Goal: Transaction & Acquisition: Purchase product/service

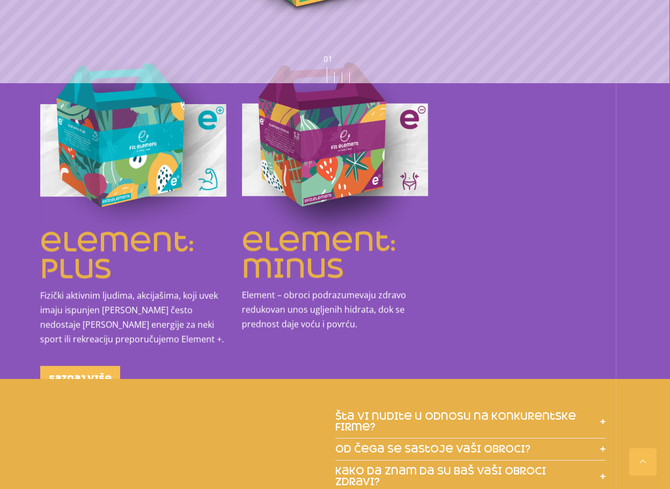
scroll to position [1287, 0]
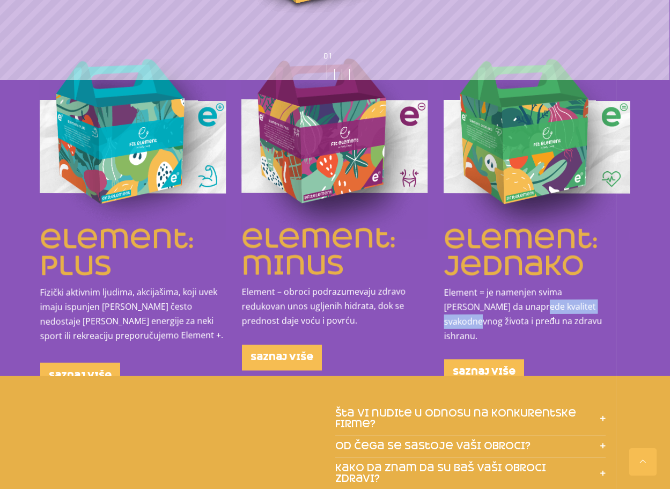
drag, startPoint x: 485, startPoint y: 292, endPoint x: 573, endPoint y: 296, distance: 88.0
click at [573, 296] on p "Element = je namenjen svima koji žele da unaprede kvalitet svakodnevnog života …" at bounding box center [537, 314] width 186 height 58
click at [573, 296] on p "Element = je namenjen svima koji žele da unaprede kvalitet svakodnevnog života …" at bounding box center [537, 314] width 186 height 59
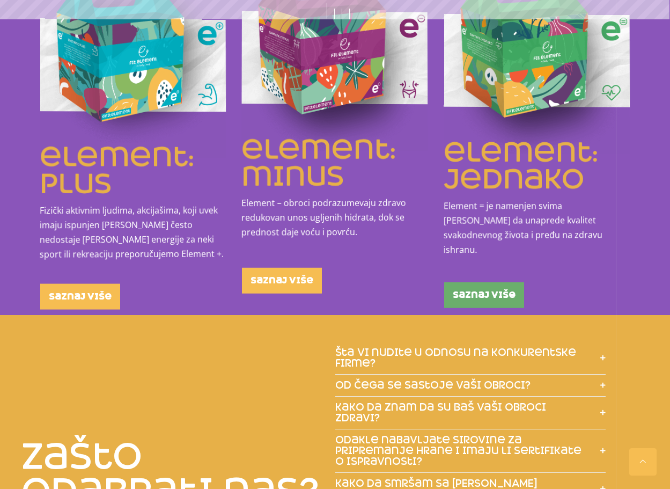
scroll to position [1448, 0]
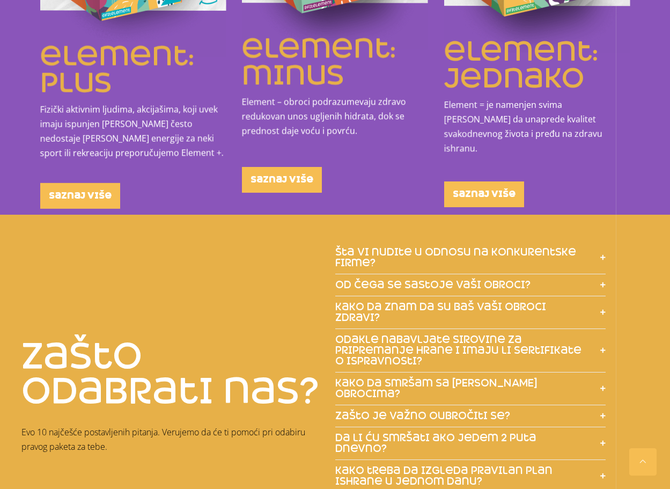
click at [438, 247] on span "šta vi nudite u odnosu na konkurentske firme?" at bounding box center [462, 257] width 255 height 21
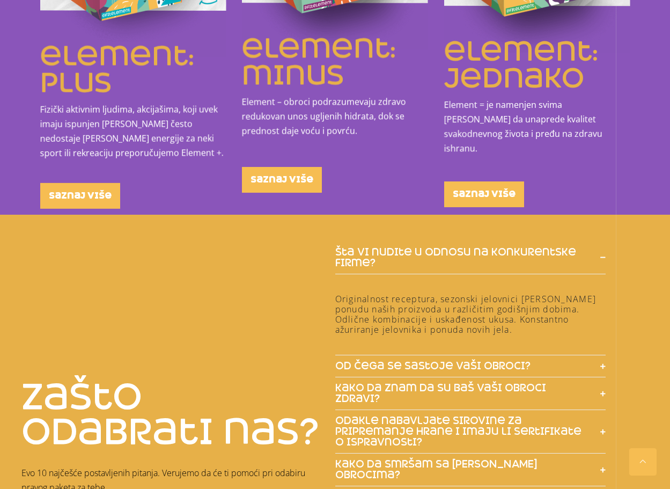
click at [438, 247] on span "šta vi nudite u odnosu na konkurentske firme?" at bounding box center [462, 257] width 255 height 21
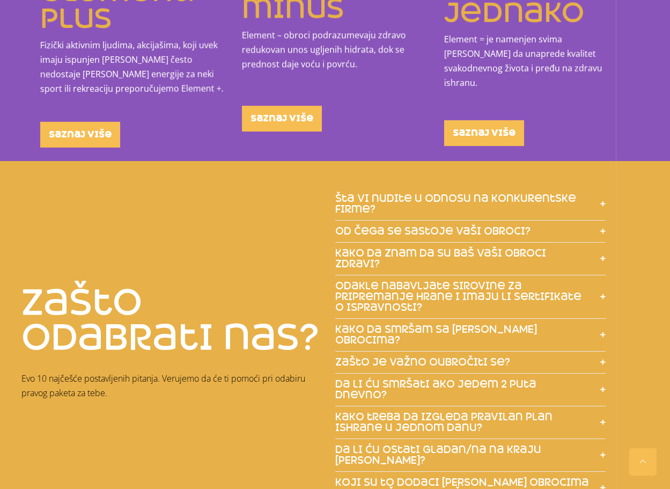
scroll to position [1555, 0]
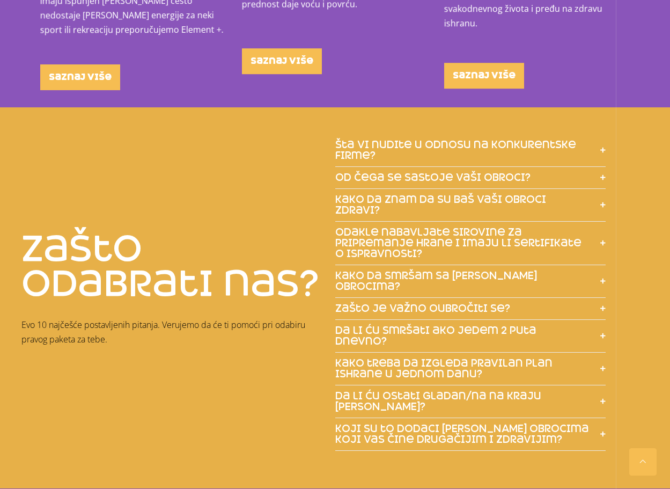
click at [441, 270] on span "kako da smršam sa vašim obrocima?" at bounding box center [462, 280] width 255 height 21
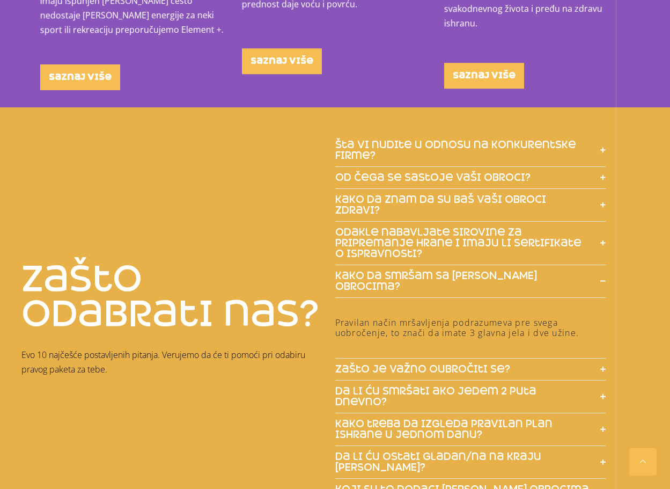
click at [441, 270] on span "kako da smršam sa vašim obrocima?" at bounding box center [462, 280] width 255 height 21
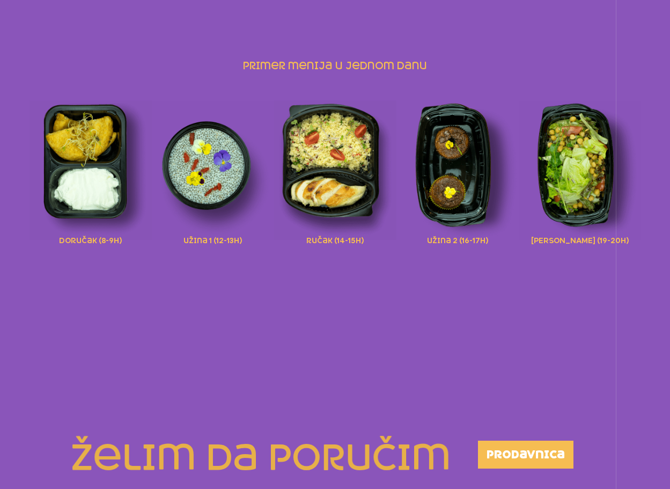
scroll to position [0, 0]
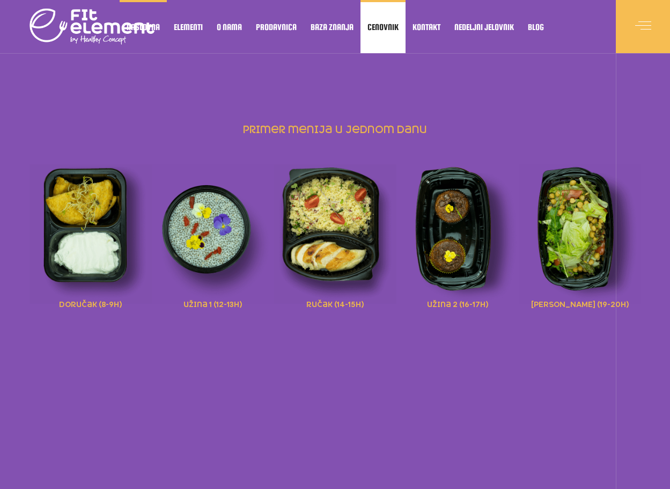
click at [377, 27] on span "Cenovnik" at bounding box center [382, 26] width 31 height 5
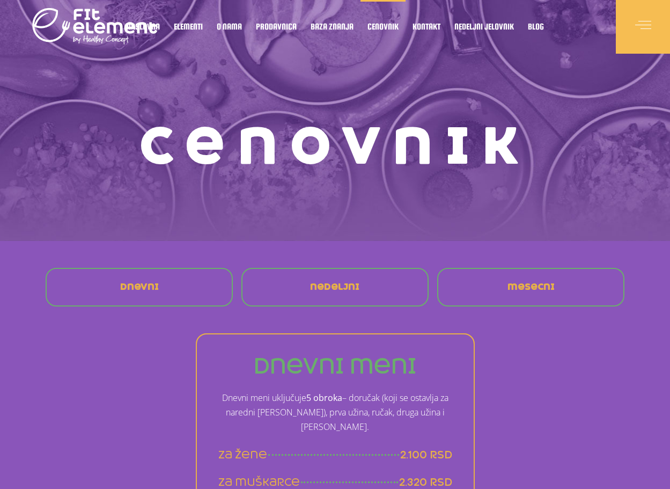
scroll to position [161, 0]
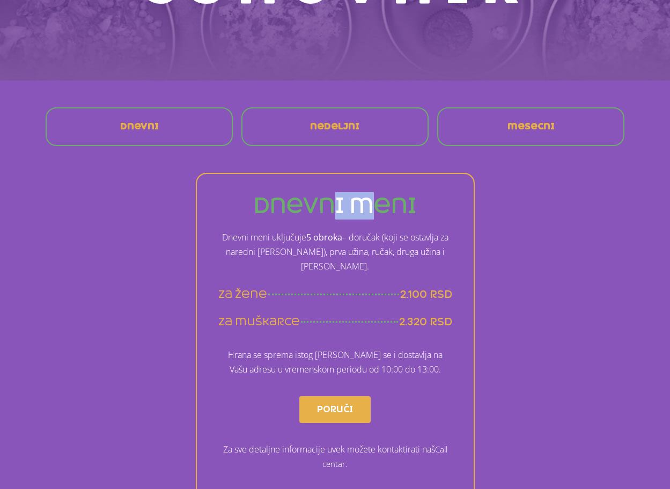
drag, startPoint x: 330, startPoint y: 195, endPoint x: 392, endPoint y: 205, distance: 62.5
click at [386, 204] on h3 "dnevni meni" at bounding box center [335, 205] width 234 height 21
click at [392, 205] on h3 "dnevni meni" at bounding box center [335, 205] width 234 height 21
click at [510, 124] on span "mesecni" at bounding box center [530, 126] width 47 height 9
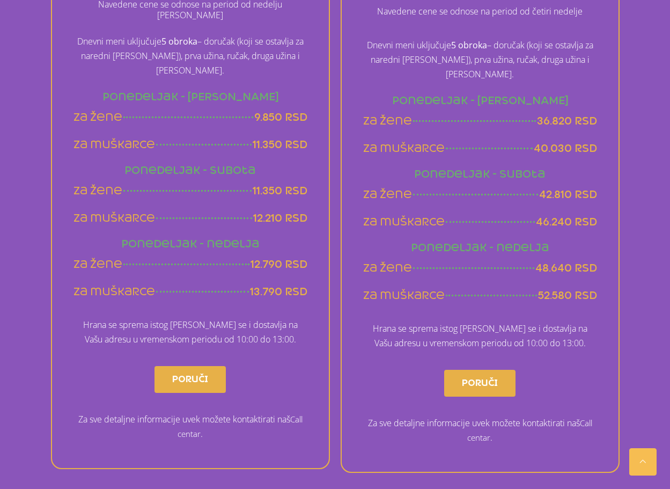
scroll to position [689, 0]
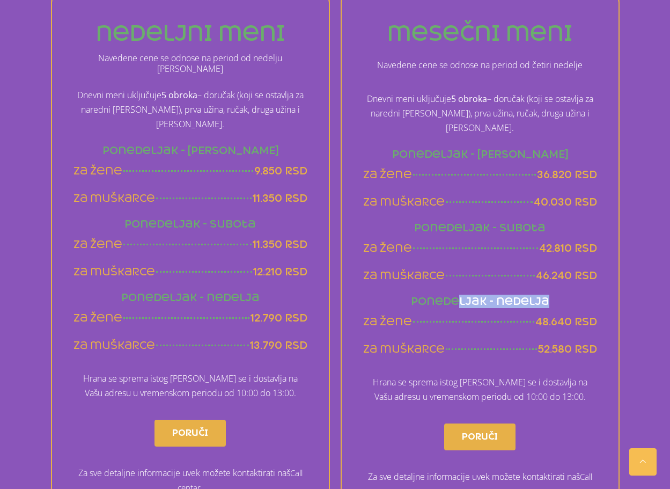
drag, startPoint x: 461, startPoint y: 267, endPoint x: 547, endPoint y: 271, distance: 85.9
click at [547, 296] on h4 "Ponedeljak - nedelja" at bounding box center [480, 301] width 234 height 10
drag, startPoint x: 508, startPoint y: 124, endPoint x: 535, endPoint y: 123, distance: 26.8
click at [535, 149] on h4 "Ponedeljak - Petak" at bounding box center [480, 154] width 234 height 10
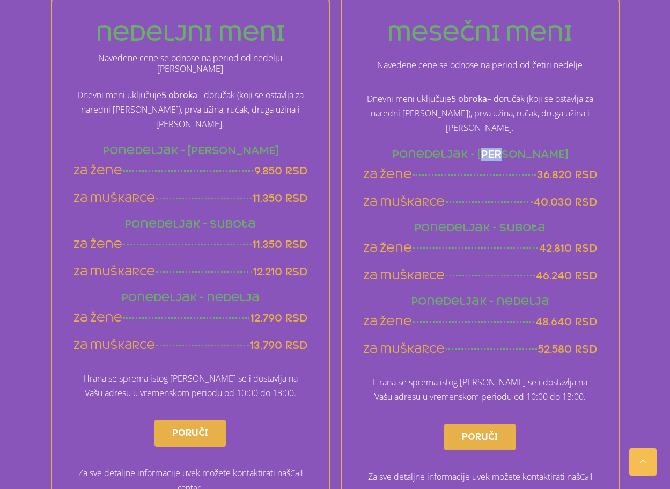
click at [535, 149] on h4 "Ponedeljak - Petak" at bounding box center [480, 154] width 234 height 10
drag, startPoint x: 429, startPoint y: 269, endPoint x: 548, endPoint y: 268, distance: 119.1
click at [548, 296] on h4 "Ponedeljak - nedelja" at bounding box center [480, 301] width 234 height 10
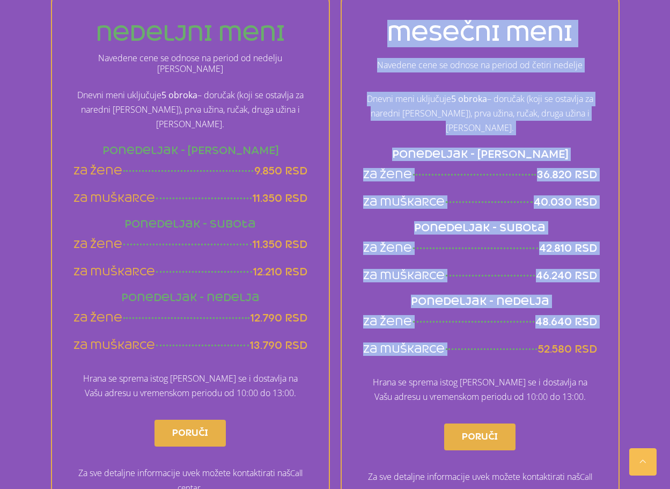
drag, startPoint x: 537, startPoint y: 315, endPoint x: 607, endPoint y: 321, distance: 70.5
click at [607, 321] on div "mesečni meni Navedene cene se odnose na period od četiri nedelje Dnevni meni uk…" at bounding box center [480, 259] width 279 height 534
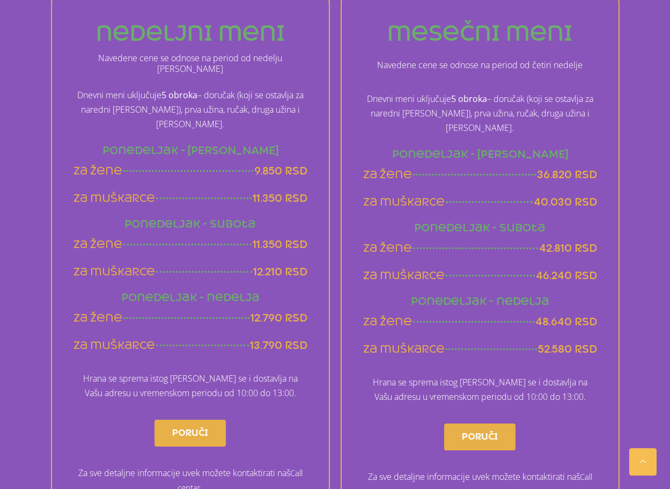
click at [582, 342] on span "52.580 rsd" at bounding box center [567, 348] width 59 height 13
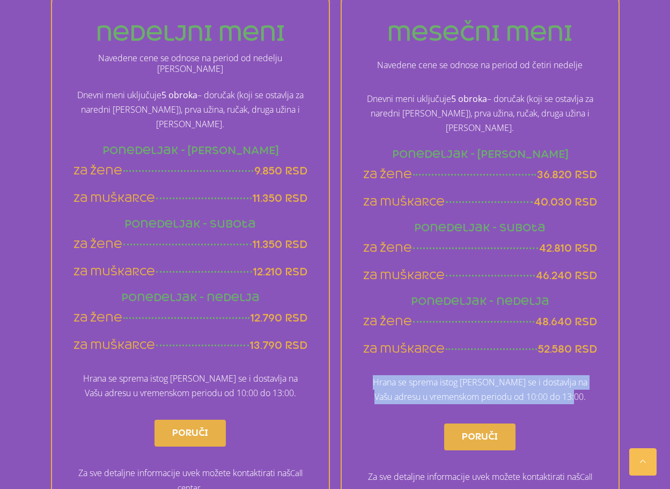
drag, startPoint x: 375, startPoint y: 351, endPoint x: 587, endPoint y: 367, distance: 212.4
click at [588, 375] on p "Hrana se sprema istog dana kada se i dostavlja na Vašu adresu u vremenskom peri…" at bounding box center [480, 389] width 234 height 29
click at [585, 375] on p "Hrana se sprema istog dana kada se i dostavlja na Vašu adresu u vremenskom peri…" at bounding box center [480, 389] width 234 height 29
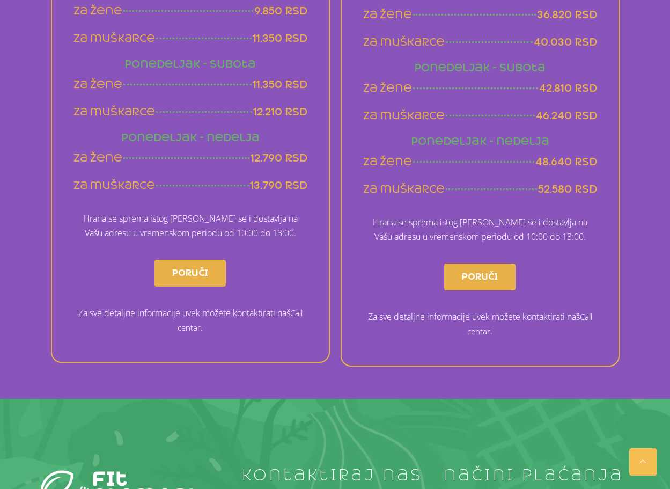
scroll to position [850, 0]
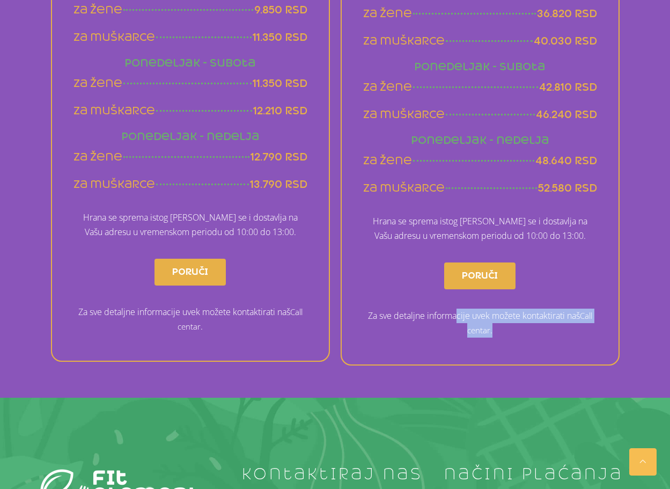
drag, startPoint x: 470, startPoint y: 285, endPoint x: 505, endPoint y: 300, distance: 38.2
click at [505, 308] on p "Za sve detaljne informacije uvek možete kontaktirati naš Call centar ." at bounding box center [480, 322] width 234 height 29
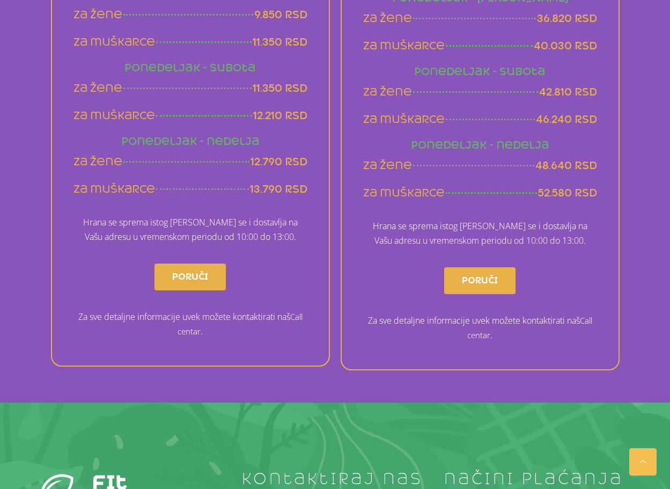
scroll to position [528, 0]
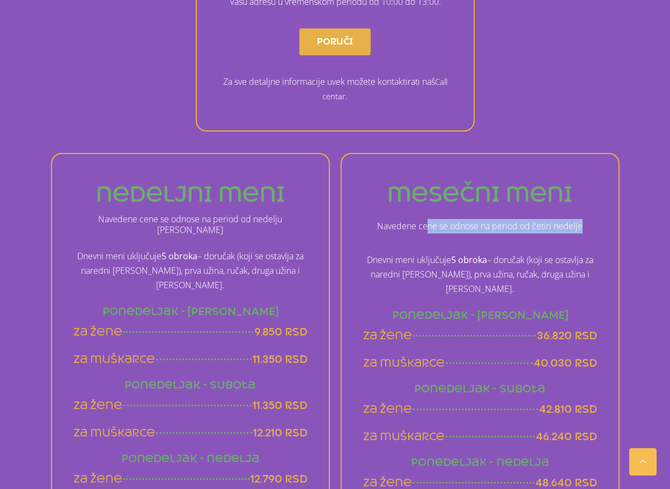
drag, startPoint x: 428, startPoint y: 212, endPoint x: 589, endPoint y: 213, distance: 160.9
click at [589, 219] on p "Navedene cene se odnose na period od četiri nedelje" at bounding box center [480, 226] width 234 height 14
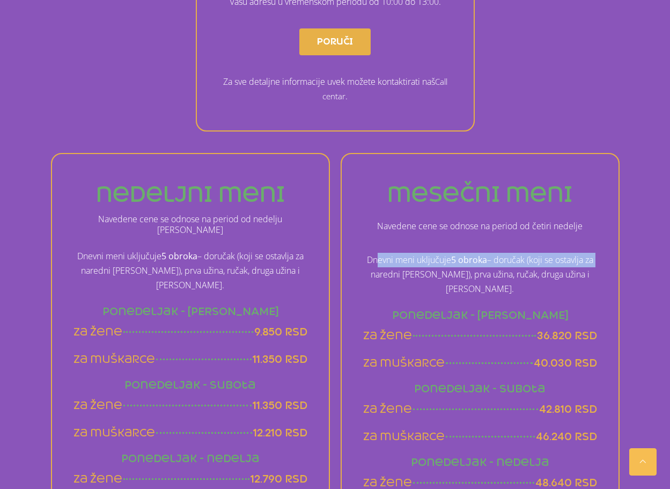
drag, startPoint x: 374, startPoint y: 243, endPoint x: 596, endPoint y: 249, distance: 222.1
click at [596, 253] on p "Dnevni meni uključuje 5 obroka – doručak (koji se ostavlja za naredni dan), prv…" at bounding box center [480, 274] width 234 height 43
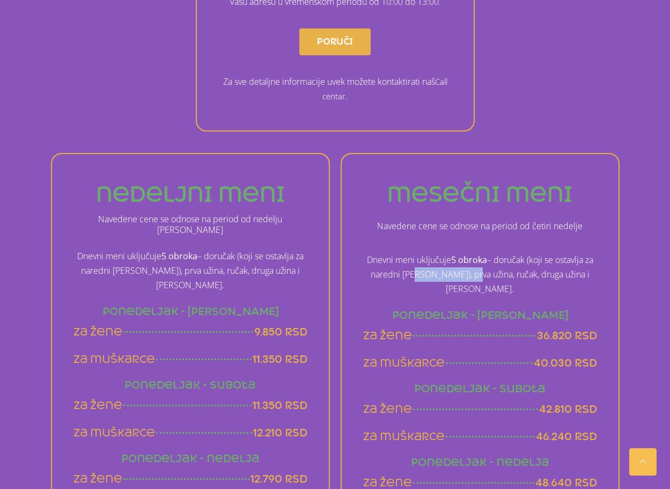
drag, startPoint x: 419, startPoint y: 257, endPoint x: 486, endPoint y: 261, distance: 67.7
click at [486, 261] on p "Dnevni meni uključuje 5 obroka – doručak (koji se ostavlja za naredni dan), prv…" at bounding box center [480, 274] width 234 height 43
click at [487, 261] on p "Dnevni meni uključuje 5 obroka – doručak (koji se ostavlja za naredni dan), prv…" at bounding box center [480, 274] width 234 height 43
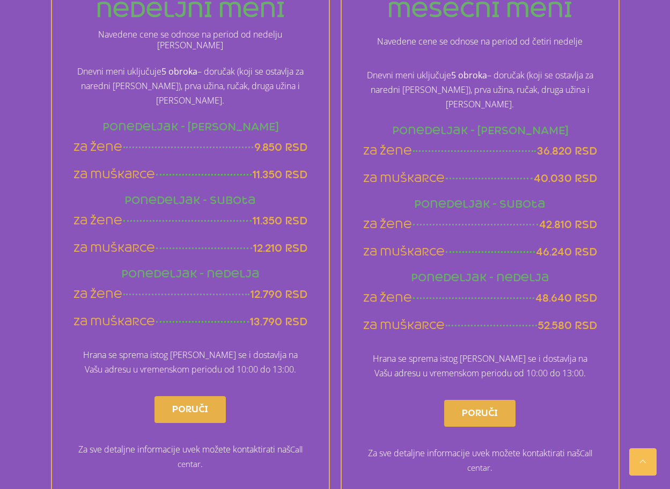
scroll to position [689, 0]
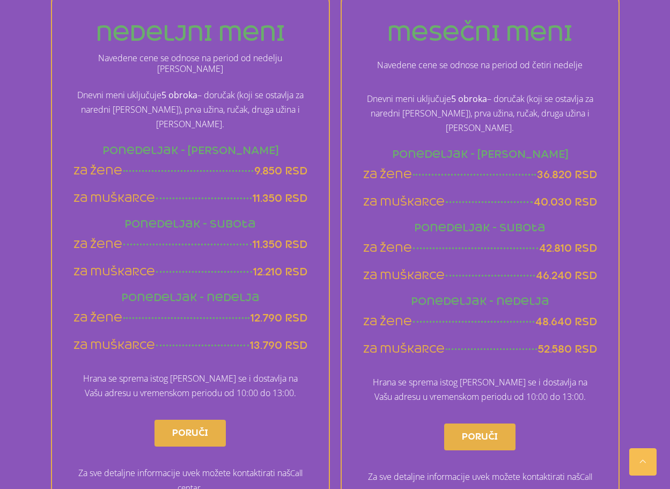
click at [488, 428] on span "Poruči" at bounding box center [480, 436] width 36 height 17
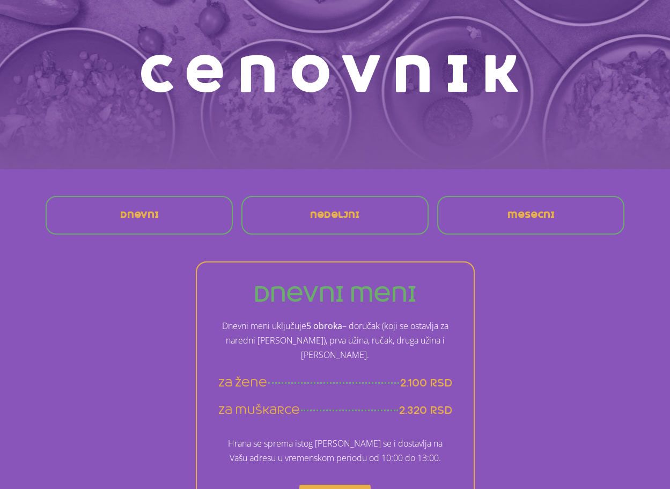
scroll to position [0, 0]
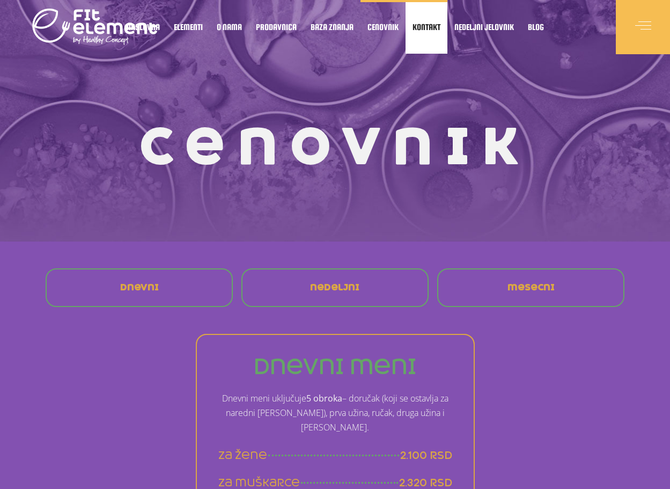
click at [425, 26] on span "Kontakt" at bounding box center [426, 26] width 28 height 5
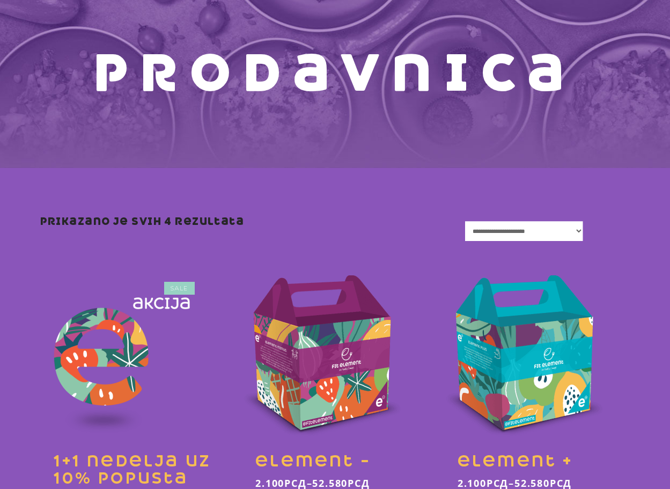
scroll to position [54, 0]
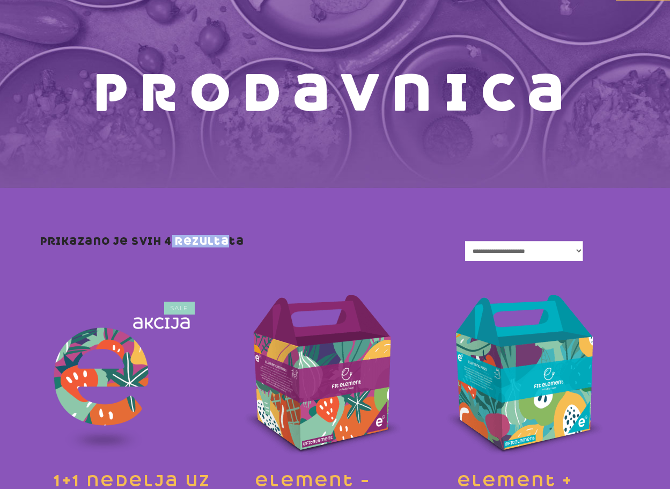
drag, startPoint x: 160, startPoint y: 241, endPoint x: 214, endPoint y: 240, distance: 54.2
click at [214, 240] on p "Prikazano je svih 4 rezultata" at bounding box center [142, 241] width 204 height 11
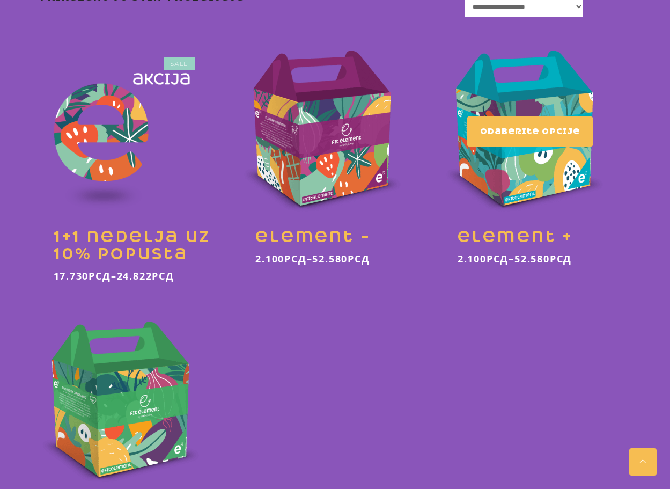
scroll to position [297, 0]
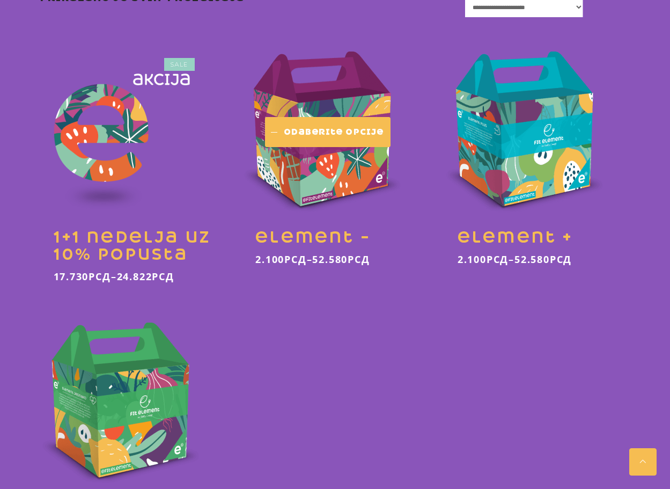
click at [339, 131] on span "Odaberite opcije" at bounding box center [334, 132] width 100 height 11
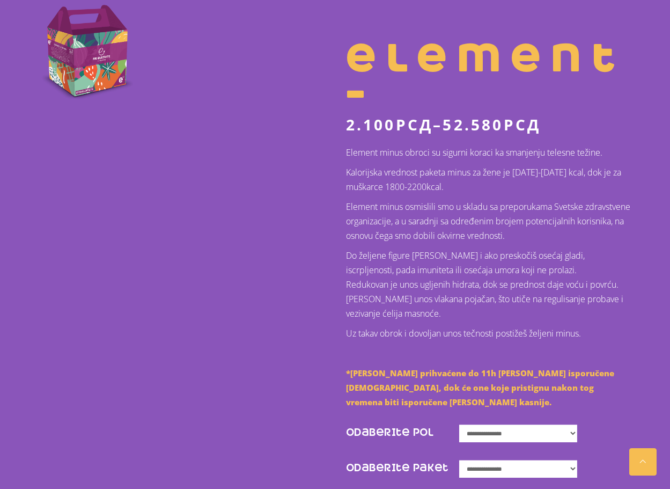
scroll to position [429, 0]
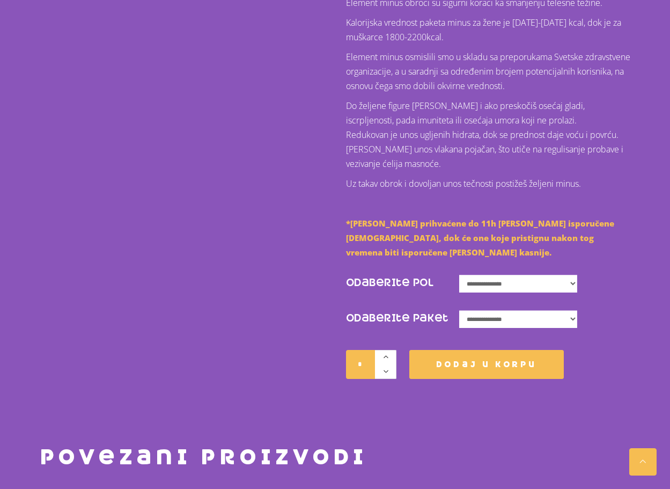
click at [491, 275] on select "**********" at bounding box center [518, 284] width 118 height 18
click at [460, 275] on select "**********" at bounding box center [518, 284] width 118 height 18
select select "*****"
click at [499, 310] on select "**********" at bounding box center [518, 319] width 118 height 18
select select "**********"
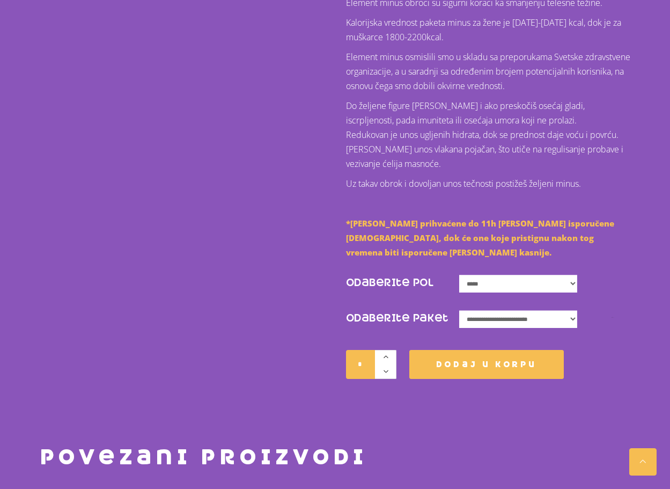
click at [460, 310] on select "**********" at bounding box center [518, 319] width 118 height 18
select select "*****"
select select "**********"
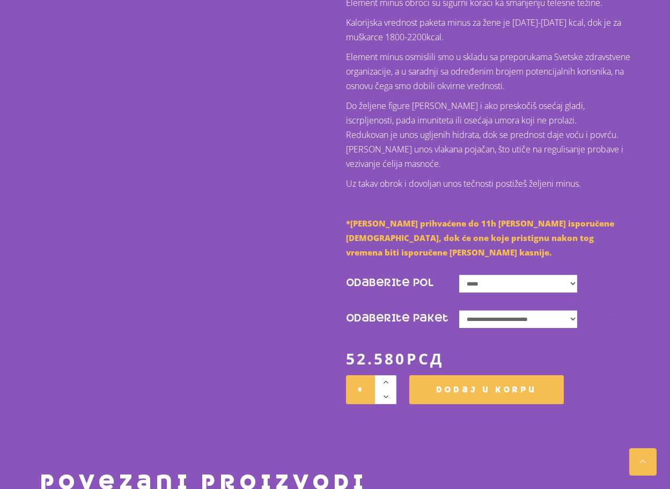
click at [223, 304] on div "Element – 2.100 рсд – 52.580 рсд Element minus obroci su sigurni koraci ka sman…" at bounding box center [334, 129] width 611 height 549
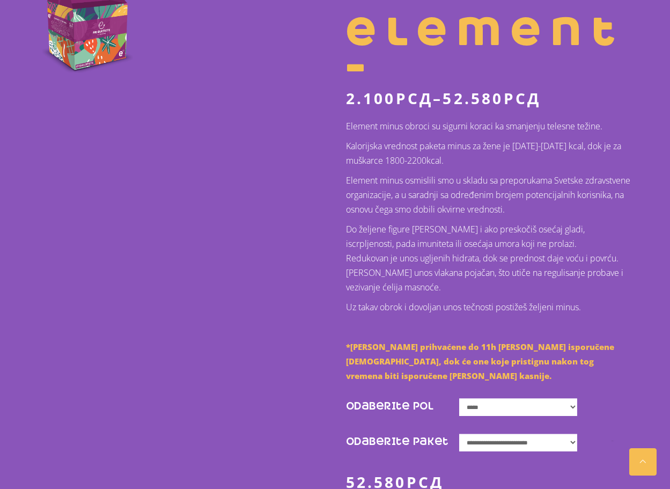
scroll to position [0, 0]
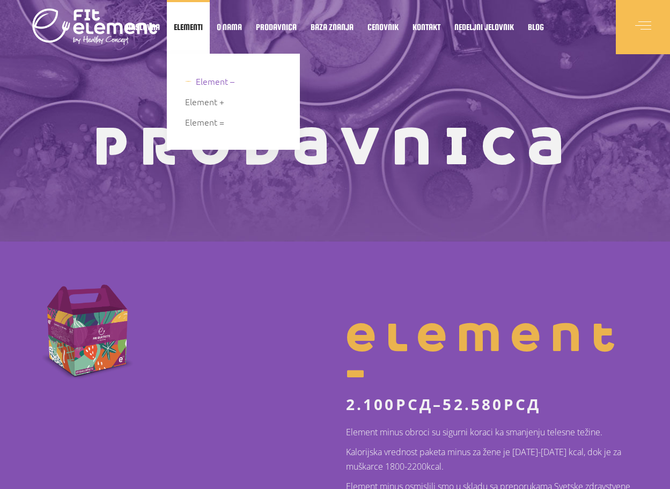
click at [198, 75] on span "Element –" at bounding box center [215, 81] width 39 height 14
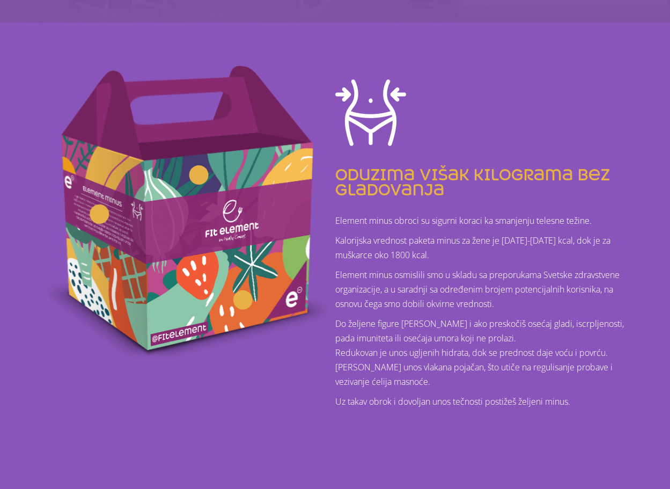
scroll to position [268, 0]
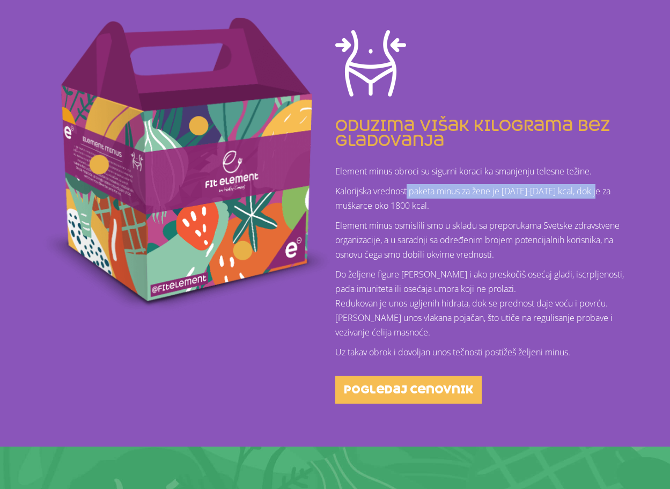
drag, startPoint x: 408, startPoint y: 190, endPoint x: 612, endPoint y: 195, distance: 204.4
click at [612, 195] on p "Kalorijska vrednost paketa minus za žene je 1200-1300 kcal, dok je za muškarce …" at bounding box center [482, 198] width 295 height 29
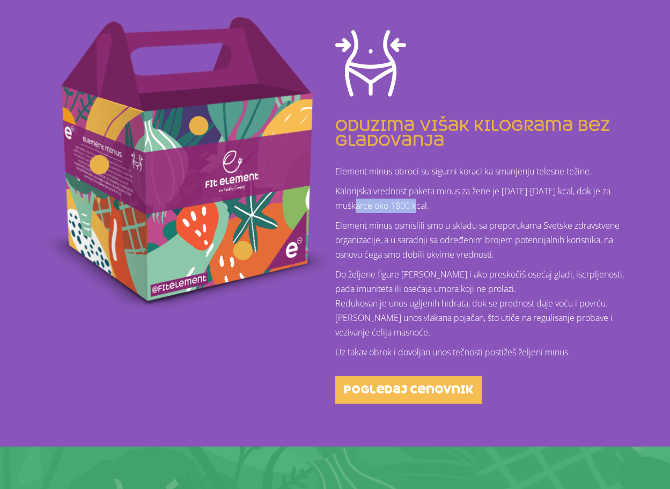
drag, startPoint x: 371, startPoint y: 205, endPoint x: 445, endPoint y: 205, distance: 74.0
click at [445, 205] on p "Kalorijska vrednost paketa minus za žene je 1200-1300 kcal, dok je za muškarce …" at bounding box center [482, 198] width 295 height 29
drag, startPoint x: 433, startPoint y: 123, endPoint x: 475, endPoint y: 126, distance: 42.0
click at [474, 126] on h4 "oduzima višak kilograma bez gladovanja" at bounding box center [482, 133] width 295 height 30
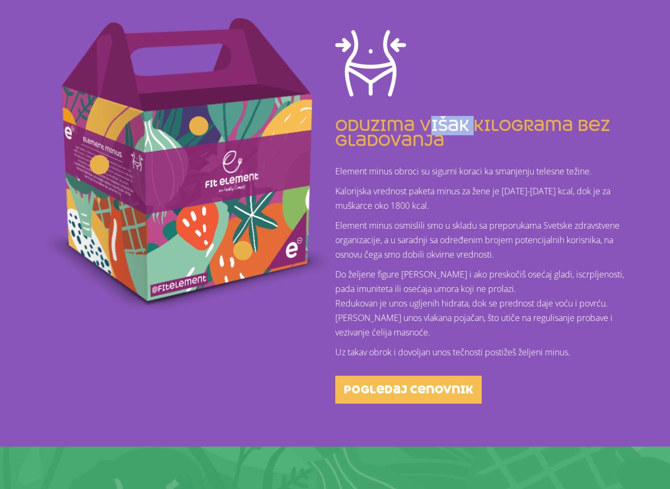
click at [475, 126] on h4 "oduzima višak kilograma bez gladovanja" at bounding box center [482, 133] width 295 height 30
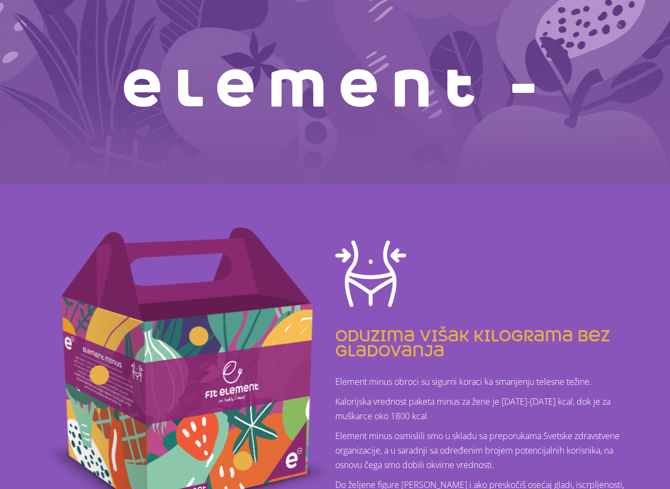
scroll to position [0, 0]
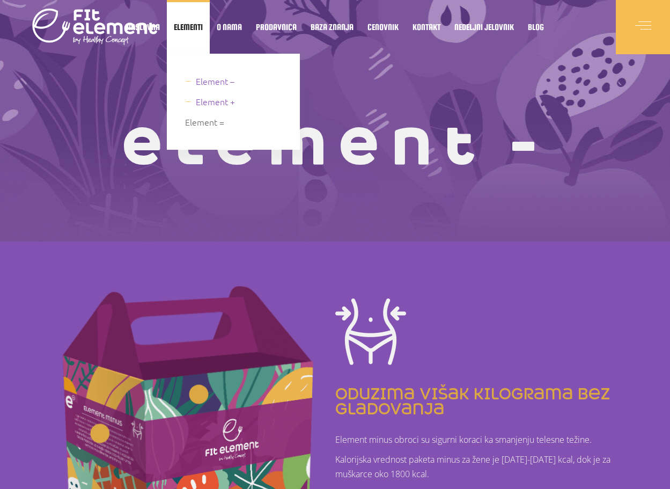
click at [196, 99] on span "Element +" at bounding box center [215, 101] width 39 height 14
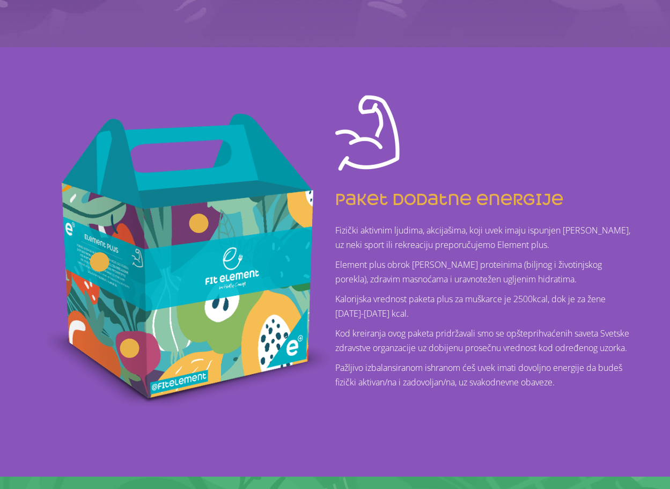
scroll to position [215, 0]
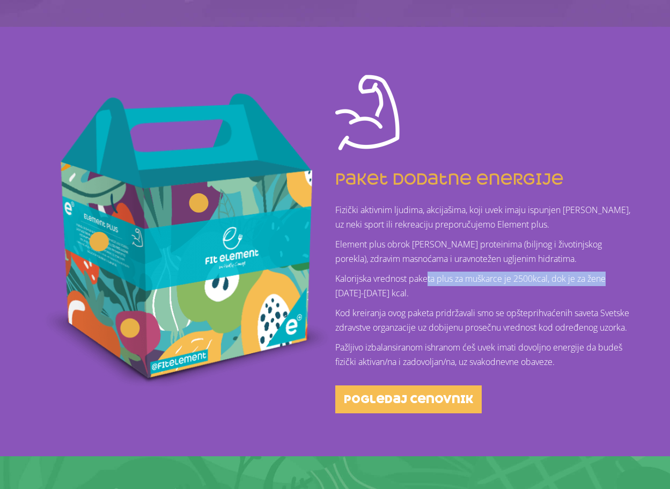
drag, startPoint x: 427, startPoint y: 277, endPoint x: 617, endPoint y: 282, distance: 189.9
click at [617, 282] on p "Kalorijska vrednost paketa plus za muškarce je 2500kcal, dok je za žene [DATE]-…" at bounding box center [482, 285] width 295 height 29
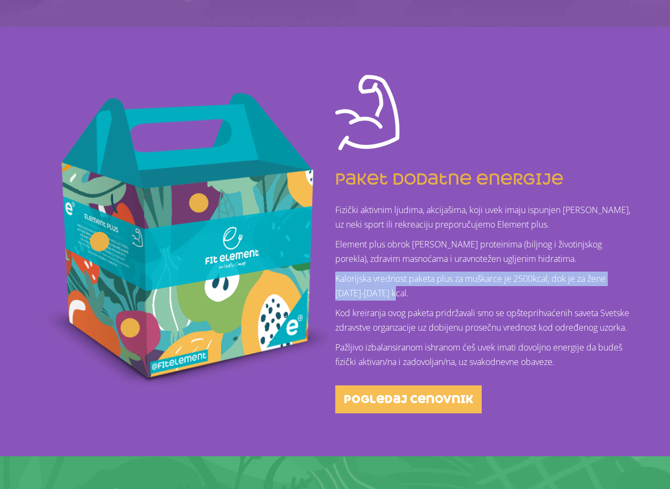
drag, startPoint x: 400, startPoint y: 291, endPoint x: 337, endPoint y: 277, distance: 64.4
click at [337, 277] on p "Kalorijska vrednost paketa plus za muškarce je 2500kcal, dok je za žene 1600-20…" at bounding box center [482, 285] width 295 height 29
drag, startPoint x: 337, startPoint y: 277, endPoint x: 393, endPoint y: 292, distance: 57.9
click at [393, 292] on p "Kalorijska vrednost paketa plus za muškarce je 2500kcal, dok je za žene 1600-20…" at bounding box center [482, 285] width 295 height 29
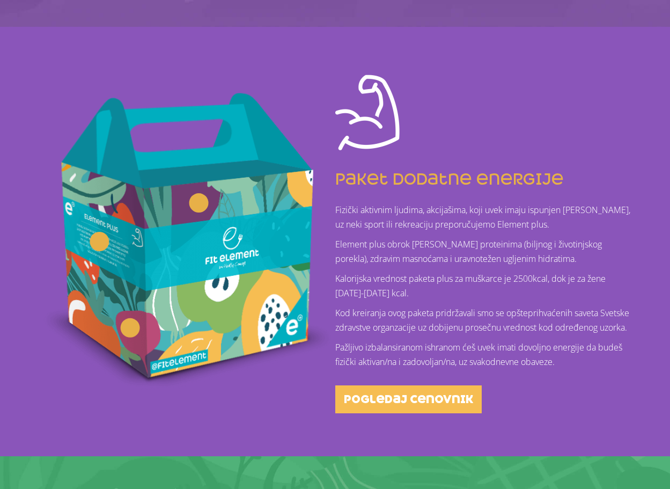
click at [401, 292] on p "Kalorijska vrednost paketa plus za muškarce je 2500kcal, dok je za žene 1600-20…" at bounding box center [482, 285] width 295 height 29
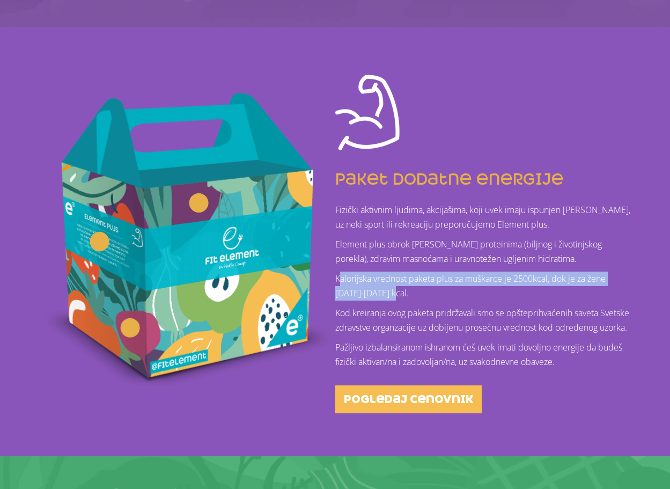
drag, startPoint x: 410, startPoint y: 294, endPoint x: 338, endPoint y: 277, distance: 73.9
click at [338, 277] on p "Kalorijska vrednost paketa plus za muškarce je 2500kcal, dok je za žene 1600-20…" at bounding box center [482, 285] width 295 height 29
drag, startPoint x: 337, startPoint y: 277, endPoint x: 405, endPoint y: 295, distance: 69.9
click at [405, 295] on p "Kalorijska vrednost paketa plus za muškarce je 2500kcal, dok je za žene 1600-20…" at bounding box center [482, 285] width 295 height 29
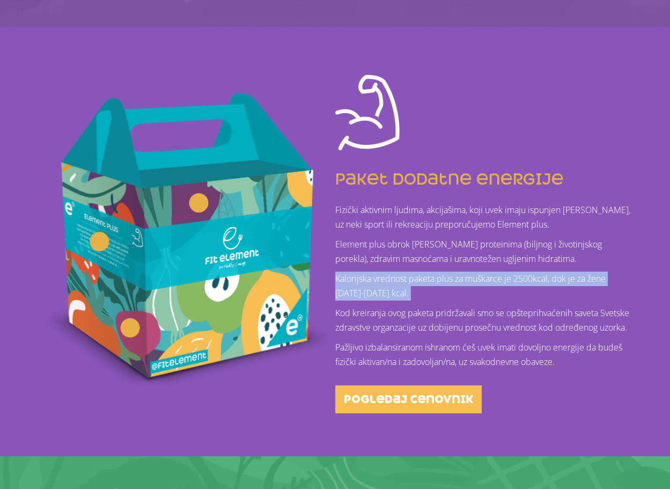
click at [405, 295] on p "Kalorijska vrednost paketa plus za muškarce je 2500kcal, dok je za žene 1600-20…" at bounding box center [482, 285] width 295 height 29
drag, startPoint x: 405, startPoint y: 295, endPoint x: 341, endPoint y: 274, distance: 67.3
click at [341, 274] on p "Kalorijska vrednost paketa plus za muškarce je 2500kcal, dok je za žene 1600-20…" at bounding box center [482, 285] width 295 height 29
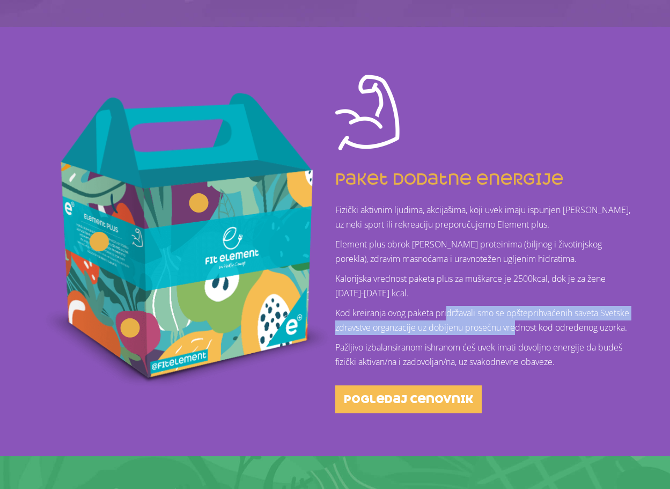
drag, startPoint x: 447, startPoint y: 315, endPoint x: 556, endPoint y: 320, distance: 108.5
click at [554, 321] on p "Kod kreiranja ovog paketa pridržavali smo se opšteprihvaćenih saveta Svetske zd…" at bounding box center [482, 320] width 295 height 29
click at [556, 320] on p "Kod kreiranja ovog paketa pridržavali smo se opšteprihvaćenih saveta Svetske zd…" at bounding box center [482, 320] width 295 height 29
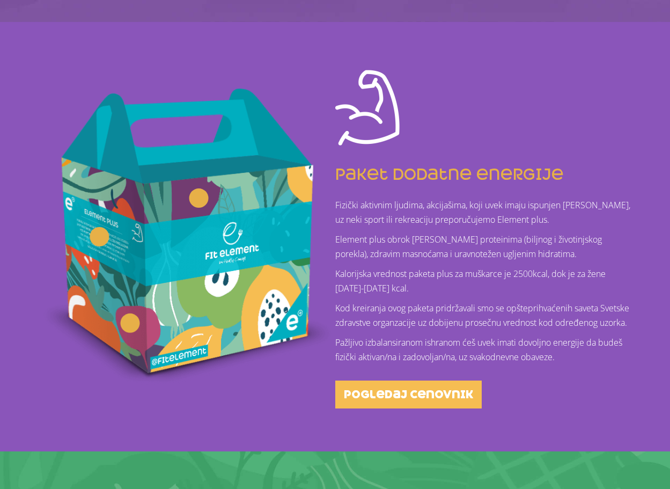
scroll to position [0, 0]
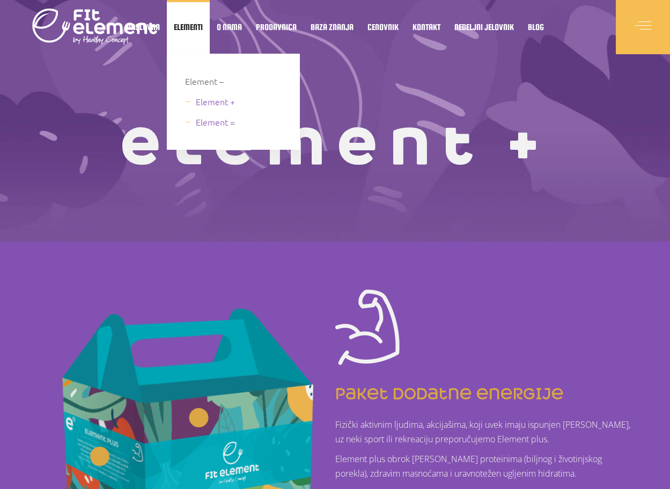
click at [208, 121] on span "Element =" at bounding box center [215, 122] width 39 height 14
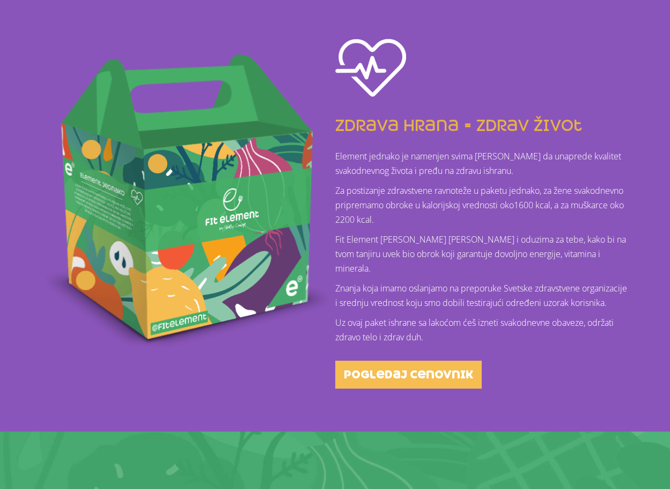
scroll to position [215, 0]
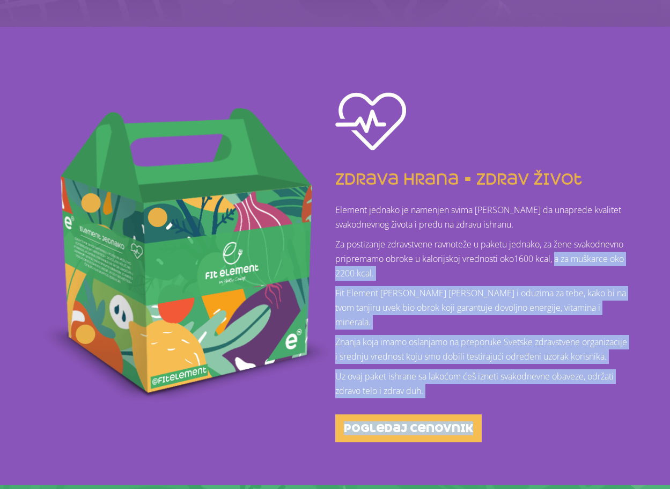
drag, startPoint x: 555, startPoint y: 259, endPoint x: 642, endPoint y: 263, distance: 87.0
click at [642, 263] on div "Element = jači imunitet izbalansirana ishrana olakšava svakodnevnicu zdrava hra…" at bounding box center [335, 134] width 670 height 699
click at [626, 262] on p "Za postizanje zdravstvene ravnoteže u paketu jednako, za žene svakodnevno pripr…" at bounding box center [482, 258] width 295 height 43
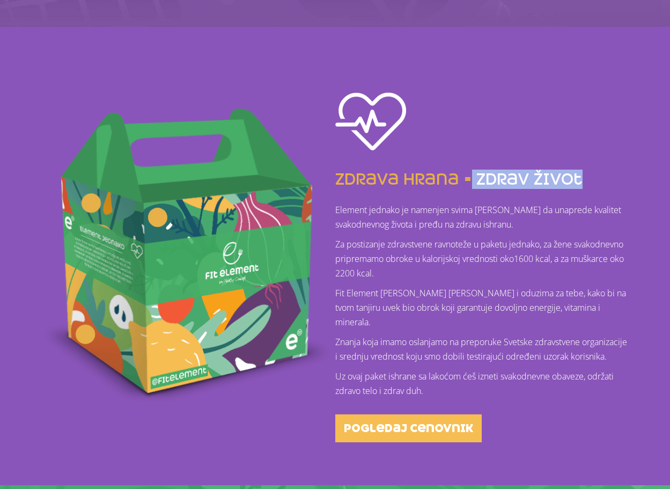
drag, startPoint x: 472, startPoint y: 174, endPoint x: 589, endPoint y: 181, distance: 117.7
click at [589, 181] on h4 "zdrava hrana = zdrav život" at bounding box center [482, 179] width 295 height 15
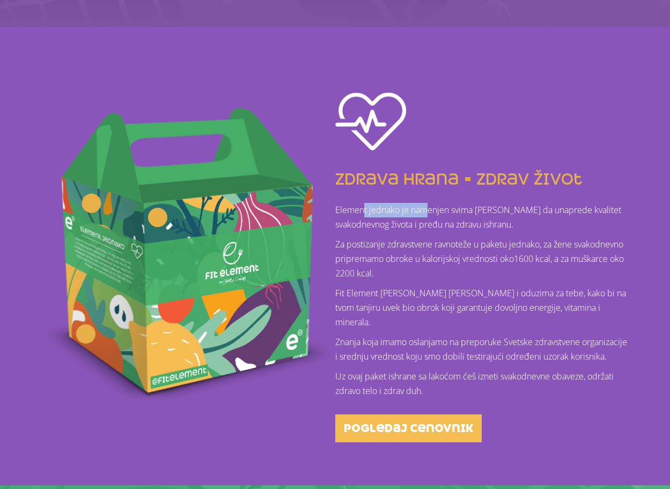
drag, startPoint x: 365, startPoint y: 209, endPoint x: 433, endPoint y: 217, distance: 69.2
click at [433, 217] on p "Element jednako je namenjen svima koji žele da unaprede kvalitet svakodnevnog ž…" at bounding box center [482, 217] width 295 height 29
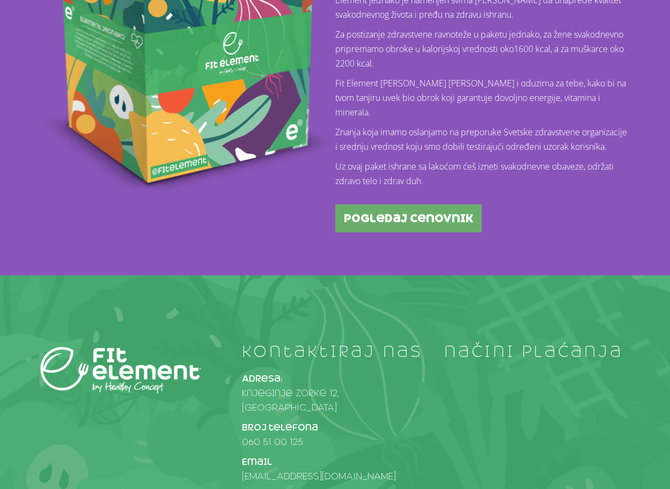
scroll to position [429, 0]
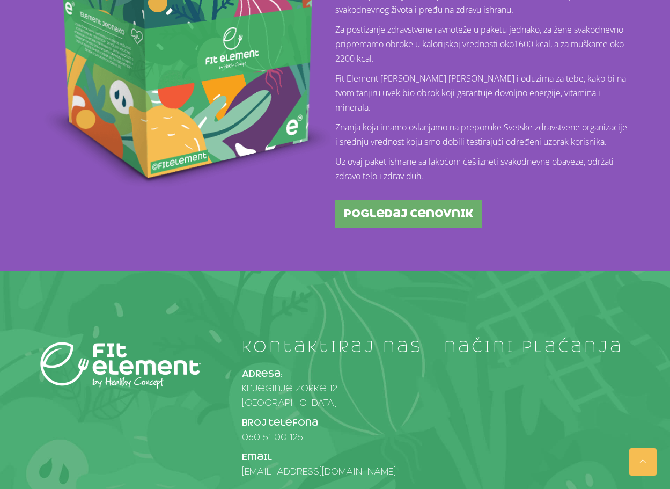
click at [407, 213] on span "pogledaj cenovnik" at bounding box center [408, 213] width 129 height 11
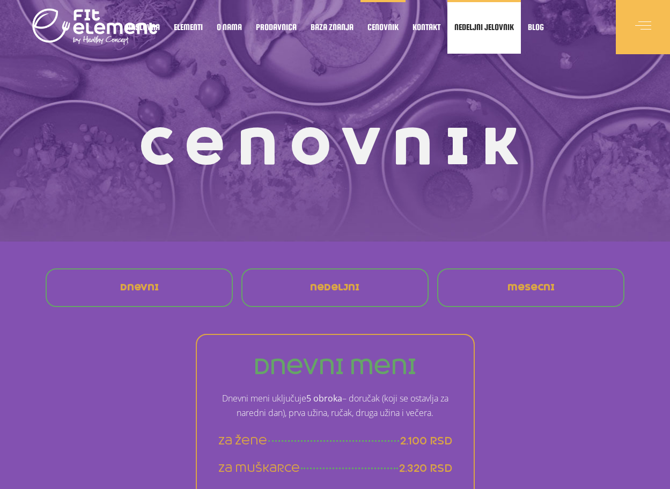
click at [498, 29] on span "Nedeljni jelovnik" at bounding box center [484, 26] width 60 height 5
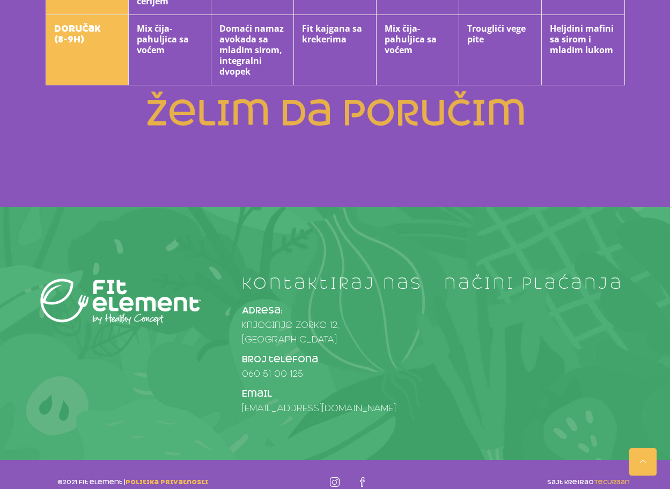
scroll to position [691, 0]
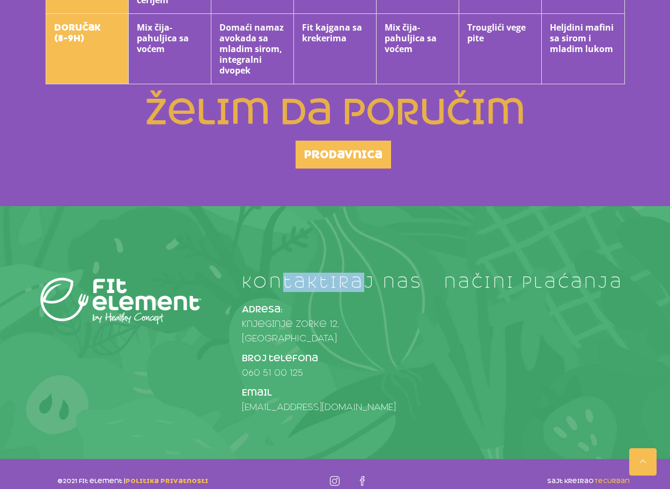
drag, startPoint x: 287, startPoint y: 283, endPoint x: 366, endPoint y: 282, distance: 78.8
click at [366, 282] on h4 "kontaktiraj nas" at bounding box center [335, 282] width 186 height 17
click at [366, 280] on h4 "kontaktiraj nas" at bounding box center [335, 282] width 186 height 17
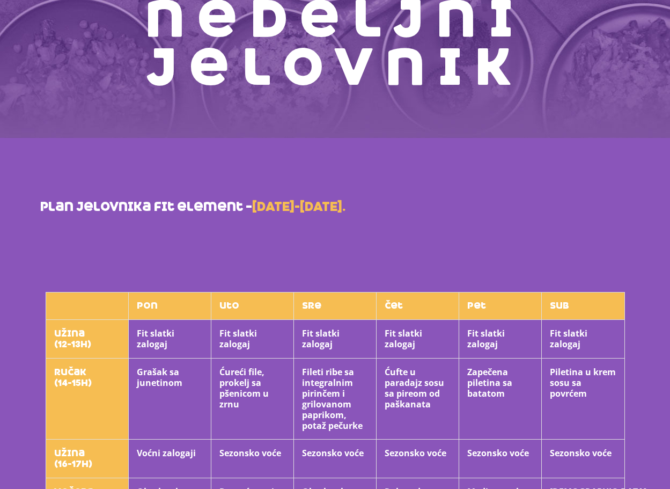
scroll to position [101, 0]
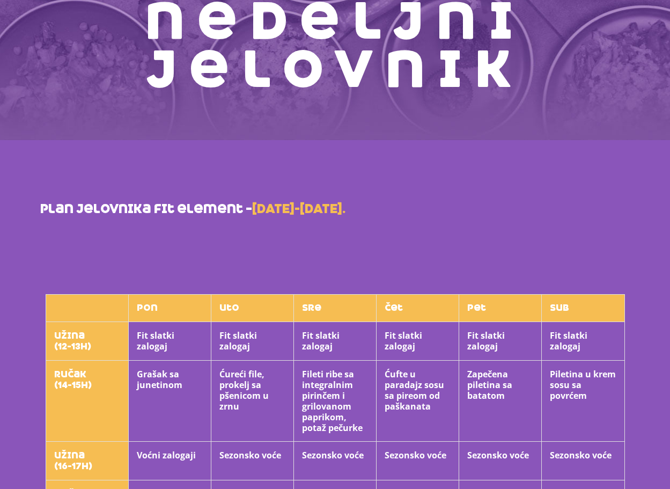
drag, startPoint x: 293, startPoint y: 205, endPoint x: 356, endPoint y: 209, distance: 62.8
click at [345, 209] on strong "12.05-17.05.2025." at bounding box center [298, 209] width 93 height 16
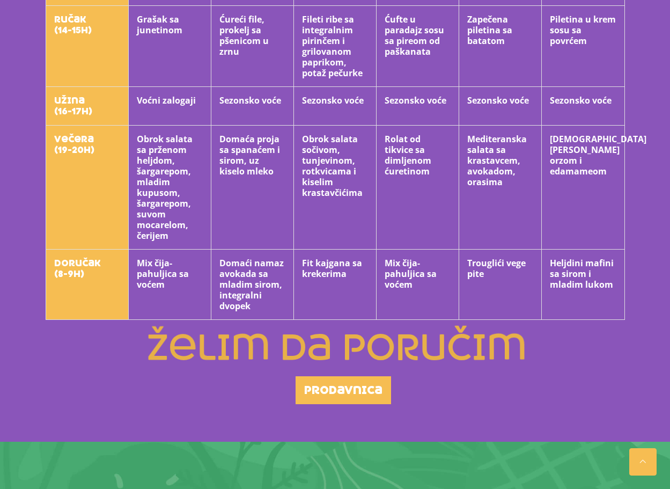
scroll to position [477, 0]
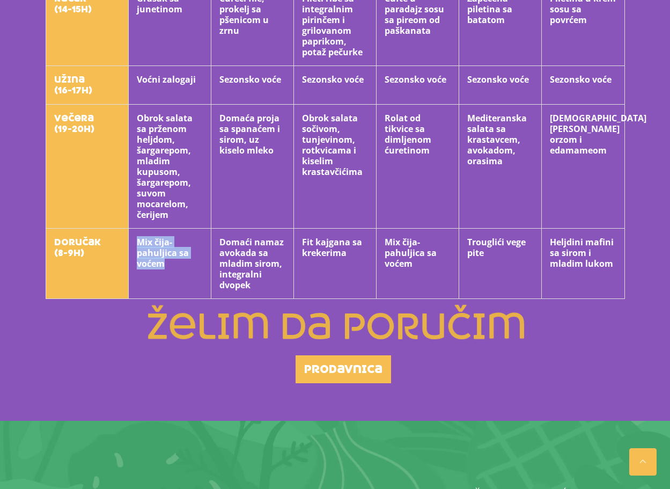
drag, startPoint x: 137, startPoint y: 242, endPoint x: 180, endPoint y: 268, distance: 50.0
click at [180, 268] on th "Mix čija-pahuljica sa voćem" at bounding box center [169, 263] width 83 height 70
drag, startPoint x: 180, startPoint y: 267, endPoint x: 138, endPoint y: 233, distance: 53.0
click at [138, 233] on th "Mix čija-pahuljica sa voćem" at bounding box center [169, 263] width 83 height 70
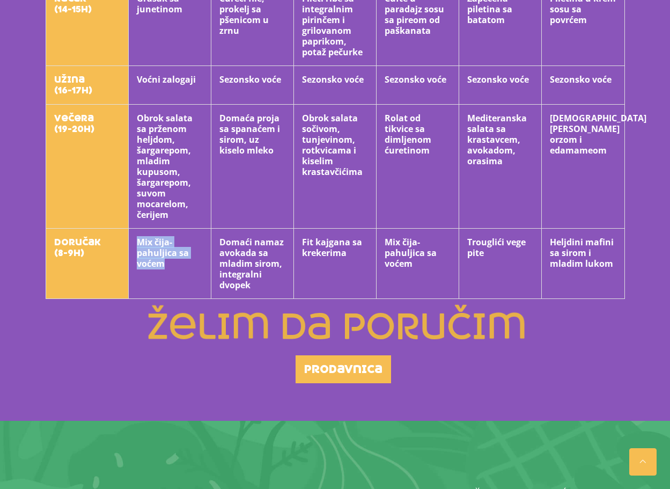
click at [138, 233] on th "Mix čija-pahuljica sa voćem" at bounding box center [169, 263] width 83 height 70
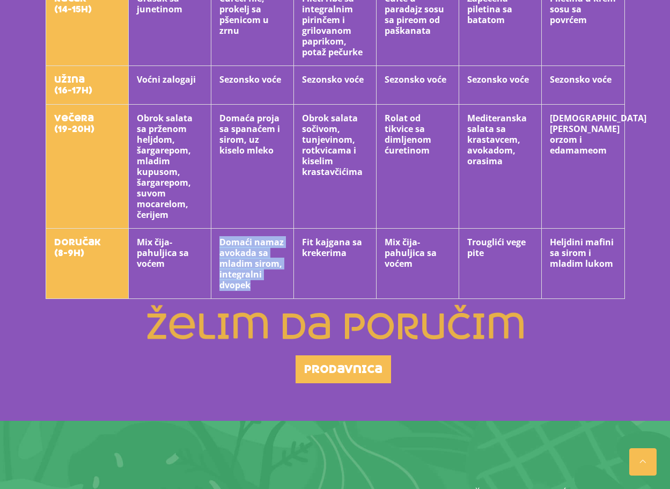
drag, startPoint x: 220, startPoint y: 238, endPoint x: 273, endPoint y: 284, distance: 69.6
click at [273, 284] on th "Domaći namaz avokada sa mladim sirom, integralni dvopek" at bounding box center [252, 263] width 83 height 70
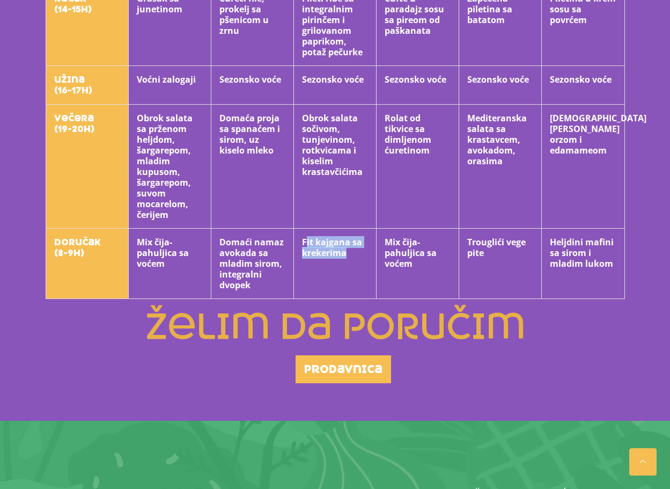
drag, startPoint x: 307, startPoint y: 237, endPoint x: 356, endPoint y: 256, distance: 53.0
click at [356, 256] on th "Fit kajgana sa krekerima" at bounding box center [334, 263] width 83 height 70
drag, startPoint x: 352, startPoint y: 255, endPoint x: 298, endPoint y: 239, distance: 57.0
click at [298, 239] on th "Fit kajgana sa krekerima" at bounding box center [334, 263] width 83 height 70
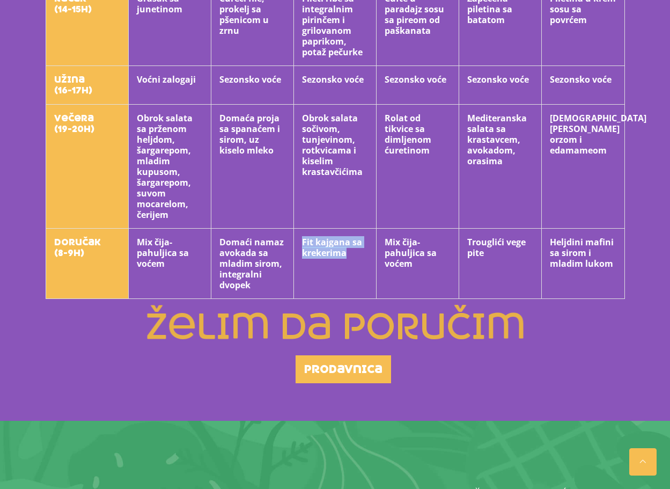
click at [302, 241] on th "Fit kajgana sa krekerima" at bounding box center [334, 263] width 83 height 70
drag, startPoint x: 304, startPoint y: 239, endPoint x: 340, endPoint y: 248, distance: 37.1
click at [340, 248] on th "Fit kajgana sa krekerima" at bounding box center [334, 263] width 83 height 70
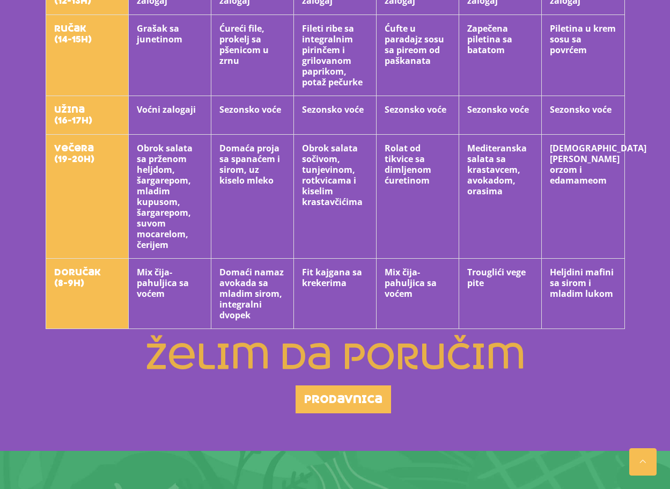
scroll to position [423, 0]
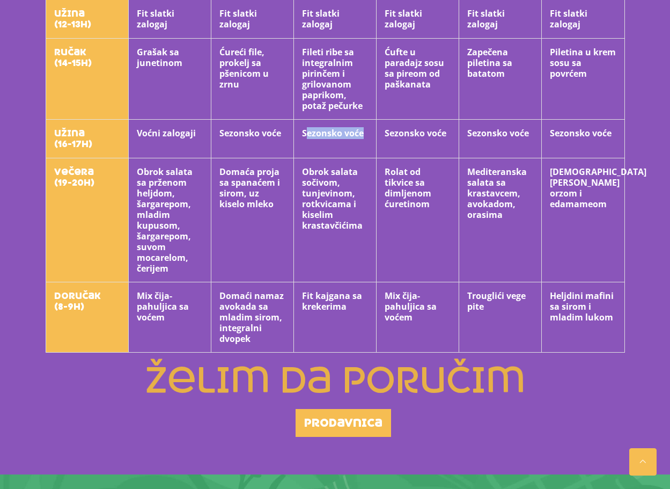
drag, startPoint x: 327, startPoint y: 130, endPoint x: 362, endPoint y: 130, distance: 35.4
click at [362, 130] on th "Sezonsko voće" at bounding box center [334, 139] width 83 height 39
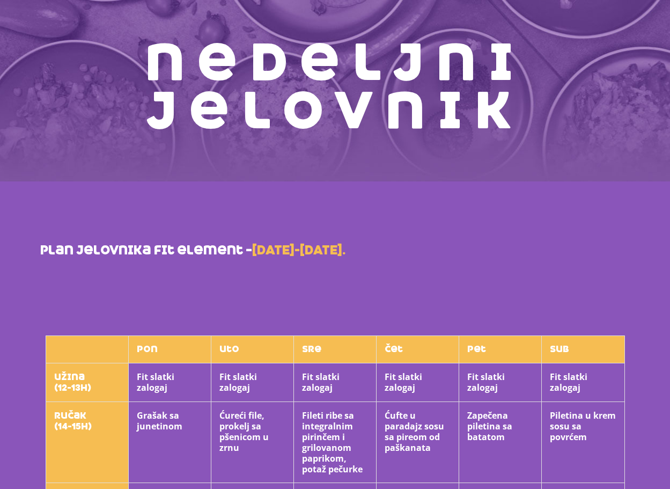
scroll to position [0, 0]
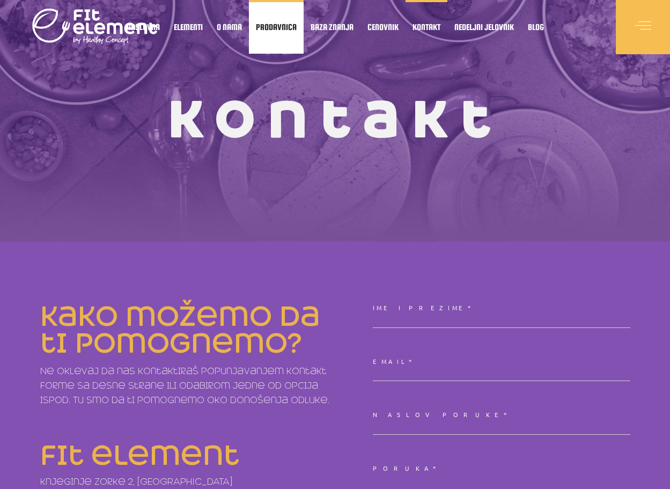
click at [270, 32] on link "Prodavnica" at bounding box center [276, 27] width 55 height 54
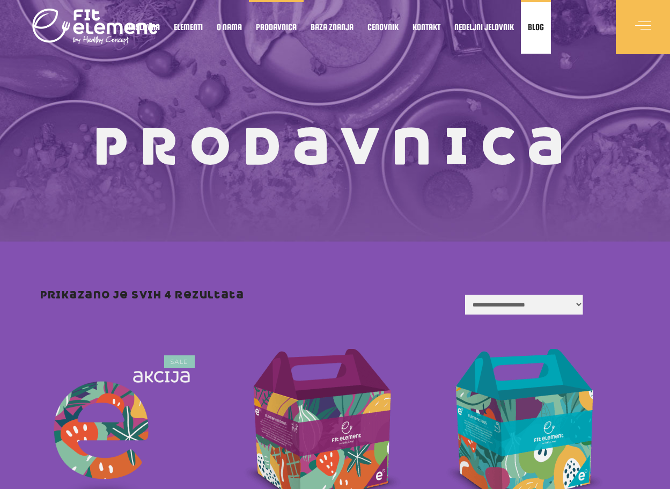
click at [533, 29] on span "Blog" at bounding box center [536, 26] width 16 height 5
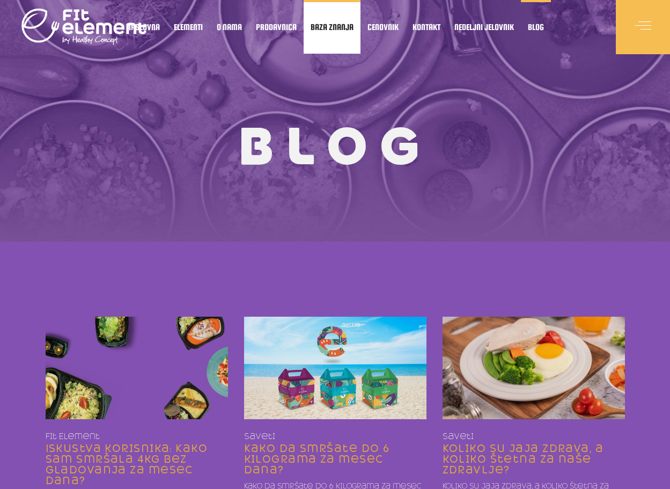
click at [322, 28] on span "Baza znanja" at bounding box center [332, 26] width 43 height 5
